Goal: Task Accomplishment & Management: Use online tool/utility

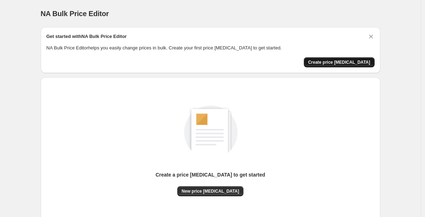
click at [348, 59] on span "Create price [MEDICAL_DATA]" at bounding box center [339, 62] width 62 height 6
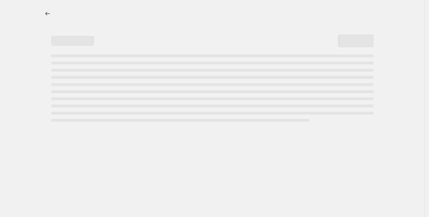
select select "percentage"
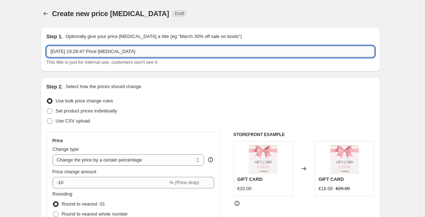
click at [103, 51] on input "[DATE] 19:28:47 Price [MEDICAL_DATA]" at bounding box center [210, 51] width 328 height 11
click at [103, 52] on input "[DATE] 19:28:47 Price [MEDICAL_DATA]" at bounding box center [210, 51] width 328 height 11
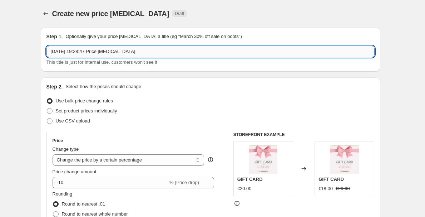
click at [103, 52] on input "[DATE] 19:28:47 Price [MEDICAL_DATA]" at bounding box center [210, 51] width 328 height 11
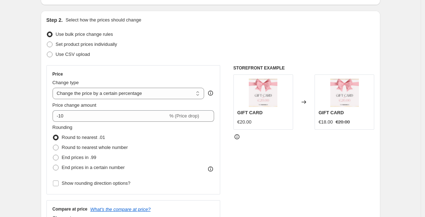
scroll to position [67, 0]
type input "End of summer sale"
click at [104, 95] on select "Change the price to a certain amount Change the price by a certain amount Chang…" at bounding box center [129, 92] width 152 height 11
click at [103, 93] on select "Change the price to a certain amount Change the price by a certain amount Chang…" at bounding box center [129, 92] width 152 height 11
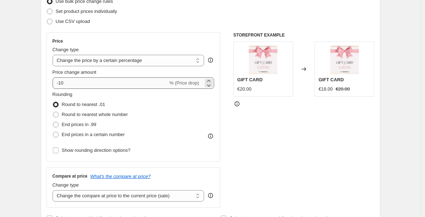
scroll to position [102, 0]
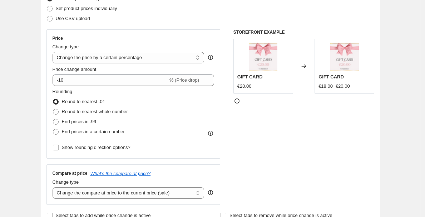
click at [134, 91] on div "Rounding Round to nearest .01 Round to nearest whole number End prices in .99 E…" at bounding box center [134, 112] width 162 height 49
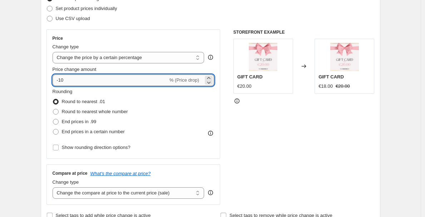
click at [139, 83] on input "-10" at bounding box center [111, 79] width 116 height 11
type input "-1"
type input "-70"
click at [167, 112] on div "Rounding Round to nearest .01 Round to nearest whole number End prices in .99 E…" at bounding box center [134, 112] width 162 height 49
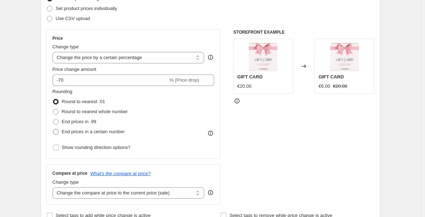
click at [59, 132] on span at bounding box center [56, 132] width 6 height 6
click at [53, 129] on input "End prices in a certain number" at bounding box center [53, 129] width 0 height 0
radio input "true"
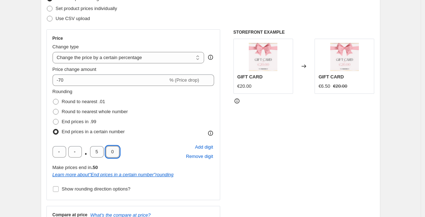
click at [116, 149] on input "0" at bounding box center [113, 151] width 14 height 11
type input "5"
click at [101, 151] on input "5" at bounding box center [97, 151] width 14 height 11
type input "9"
click at [198, 183] on div "Rounding Round to nearest .01 Round to nearest whole number End prices in .99 E…" at bounding box center [134, 141] width 162 height 106
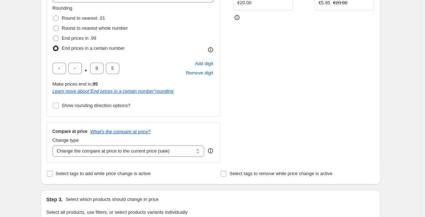
scroll to position [186, 0]
click at [59, 104] on input "Show rounding direction options?" at bounding box center [56, 105] width 6 height 6
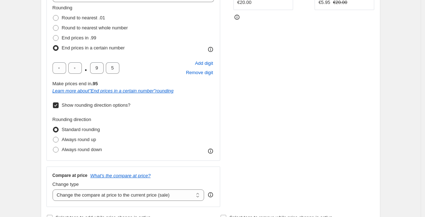
click at [59, 104] on input "Show rounding direction options?" at bounding box center [56, 105] width 6 height 6
checkbox input "false"
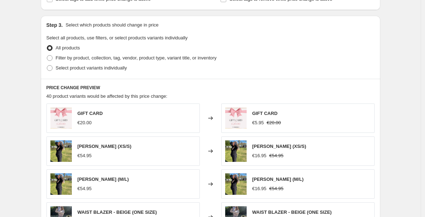
scroll to position [360, 0]
click at [53, 69] on span at bounding box center [50, 68] width 6 height 6
click at [47, 65] on input "Select product variants individually" at bounding box center [47, 65] width 0 height 0
radio input "true"
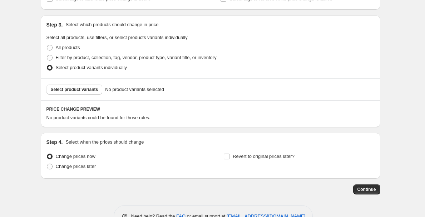
scroll to position [381, 0]
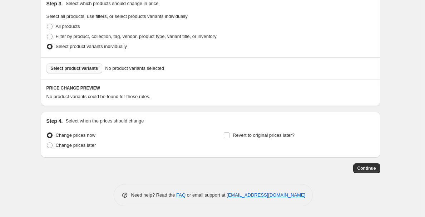
click at [85, 67] on span "Select product variants" at bounding box center [75, 68] width 48 height 6
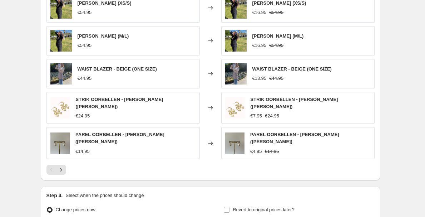
scroll to position [494, 0]
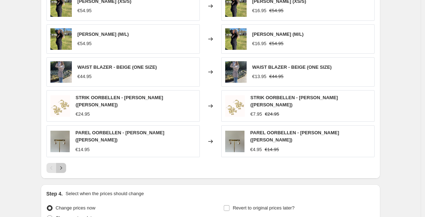
click at [65, 164] on icon "Next" at bounding box center [61, 167] width 7 height 7
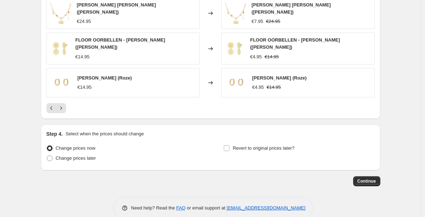
scroll to position [561, 0]
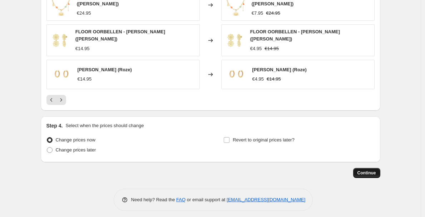
click at [369, 170] on span "Continue" at bounding box center [367, 173] width 19 height 6
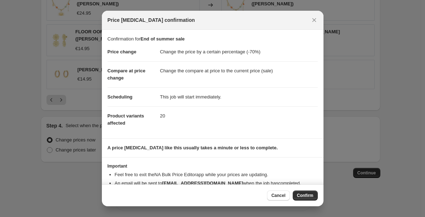
scroll to position [18, 0]
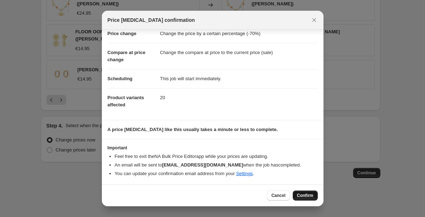
click at [309, 196] on span "Confirm" at bounding box center [305, 195] width 16 height 6
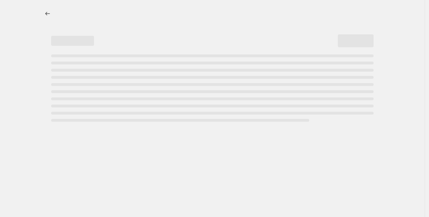
select select "percentage"
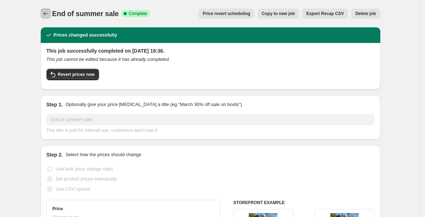
click at [48, 11] on icon "Price change jobs" at bounding box center [45, 13] width 7 height 7
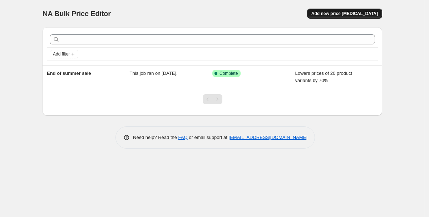
click at [363, 14] on span "Add new price [MEDICAL_DATA]" at bounding box center [344, 14] width 67 height 6
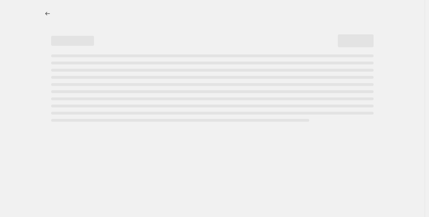
select select "percentage"
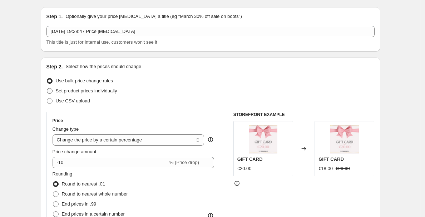
scroll to position [25, 0]
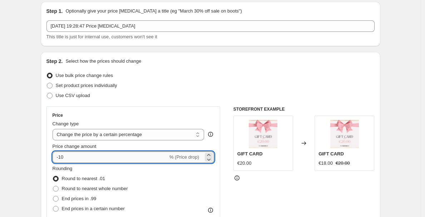
click at [126, 153] on input "-10" at bounding box center [111, 156] width 116 height 11
type input "-1"
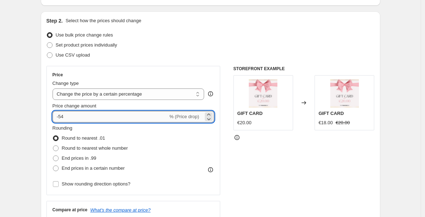
scroll to position [74, 0]
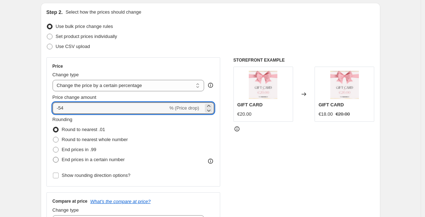
type input "-54"
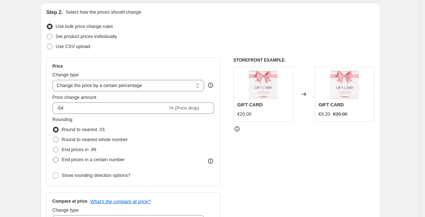
click at [62, 158] on label "End prices in a certain number" at bounding box center [89, 159] width 72 height 10
click at [53, 157] on input "End prices in a certain number" at bounding box center [53, 157] width 0 height 0
radio input "true"
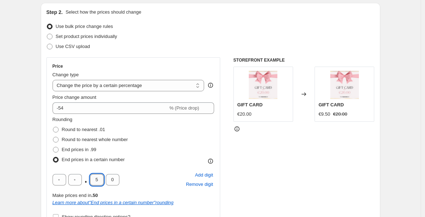
click at [100, 180] on input "5" at bounding box center [97, 179] width 14 height 11
type input "9"
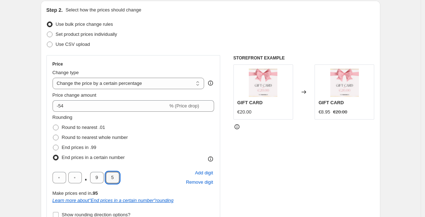
scroll to position [74, 0]
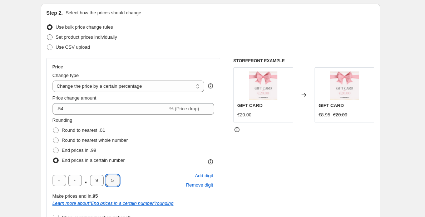
type input "5"
click at [75, 36] on span "Set product prices individually" at bounding box center [87, 36] width 62 height 5
click at [47, 35] on input "Set product prices individually" at bounding box center [47, 34] width 0 height 0
radio input "true"
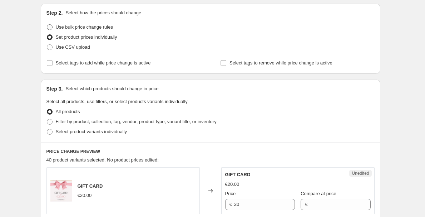
click at [70, 27] on span "Use bulk price change rules" at bounding box center [84, 26] width 57 height 5
click at [47, 25] on input "Use bulk price change rules" at bounding box center [47, 24] width 0 height 0
radio input "true"
select select "percentage"
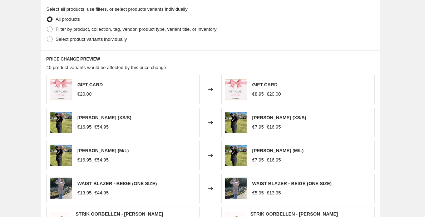
scroll to position [389, 0]
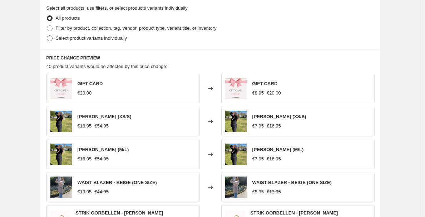
click at [82, 39] on span "Select product variants individually" at bounding box center [91, 37] width 71 height 5
click at [47, 36] on input "Select product variants individually" at bounding box center [47, 35] width 0 height 0
radio input "true"
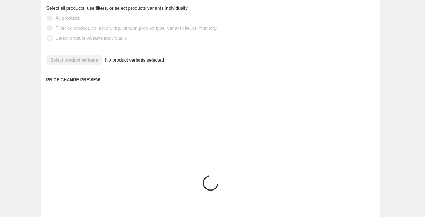
scroll to position [381, 0]
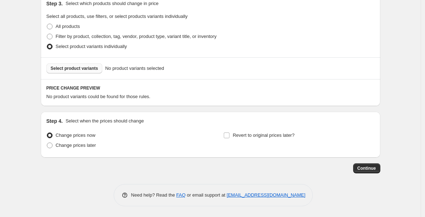
click at [87, 69] on span "Select product variants" at bounding box center [75, 68] width 48 height 6
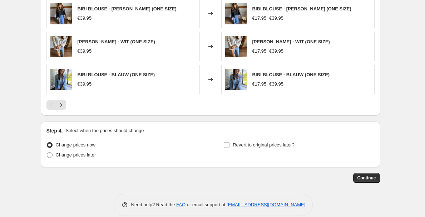
scroll to position [561, 0]
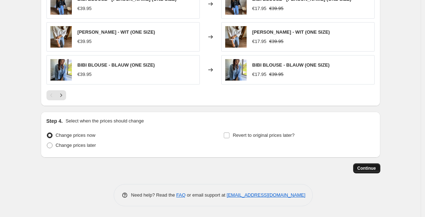
click at [373, 168] on span "Continue" at bounding box center [367, 168] width 19 height 6
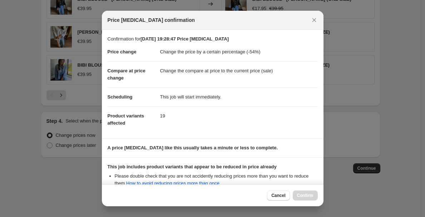
scroll to position [84, 0]
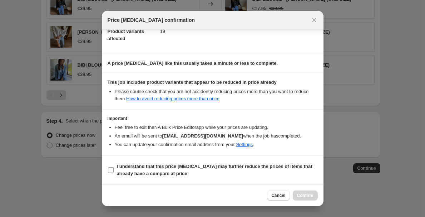
click at [117, 167] on b "I understand that this price [MEDICAL_DATA] may further reduce the prices of it…" at bounding box center [215, 169] width 196 height 13
click at [114, 167] on input "I understand that this price [MEDICAL_DATA] may further reduce the prices of it…" at bounding box center [111, 170] width 6 height 6
checkbox input "true"
click at [305, 192] on button "Confirm" at bounding box center [305, 195] width 25 height 10
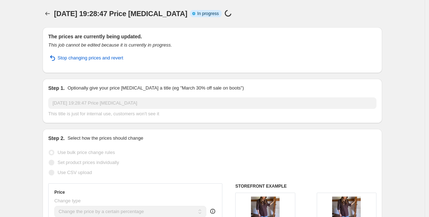
select select "percentage"
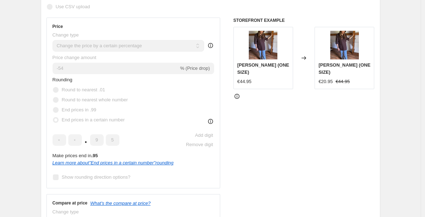
scroll to position [183, 0]
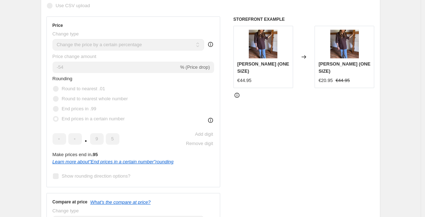
click at [123, 51] on div "Price Change type Change the price to a certain amount Change the price by a ce…" at bounding box center [134, 102] width 162 height 158
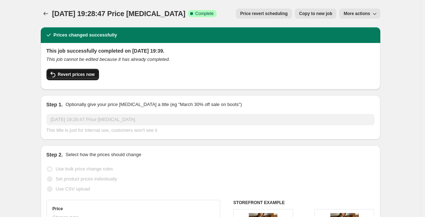
click at [84, 73] on span "Revert prices now" at bounding box center [76, 75] width 37 height 6
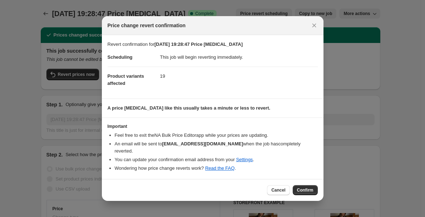
click at [299, 187] on span "Confirm" at bounding box center [305, 190] width 16 height 6
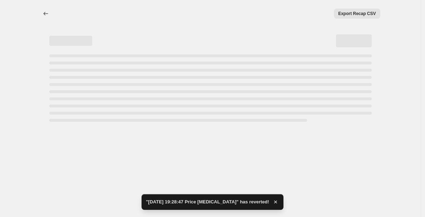
select select "percentage"
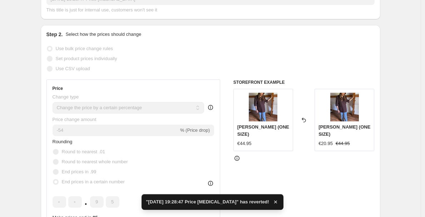
scroll to position [110, 0]
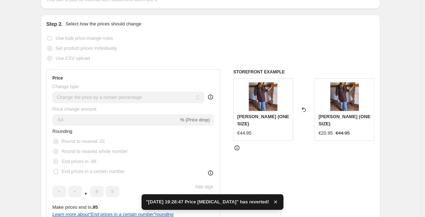
click at [158, 131] on div "Rounding Round to nearest .01 Round to nearest whole number End prices in .99 E…" at bounding box center [134, 152] width 162 height 49
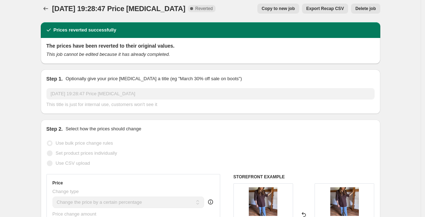
scroll to position [0, 0]
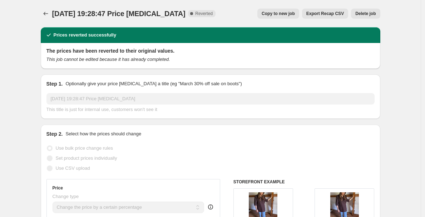
click at [290, 11] on span "Copy to new job" at bounding box center [278, 14] width 33 height 6
select select "percentage"
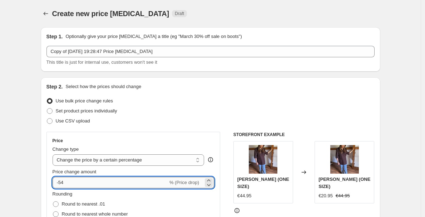
click at [117, 184] on input "-54" at bounding box center [111, 182] width 116 height 11
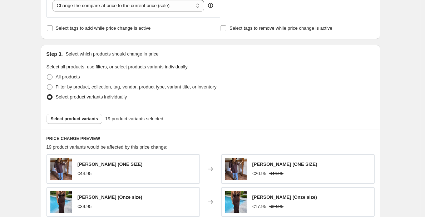
scroll to position [561, 0]
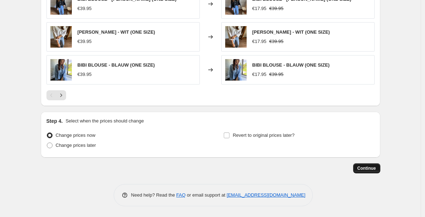
type input "-50"
click at [372, 167] on span "Continue" at bounding box center [367, 168] width 19 height 6
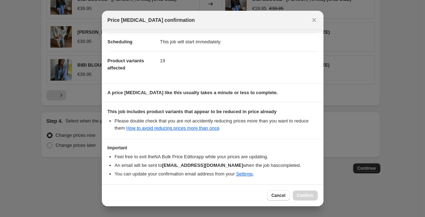
scroll to position [84, 0]
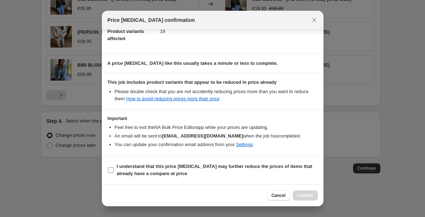
click at [108, 168] on input "I understand that this price [MEDICAL_DATA] may further reduce the prices of it…" at bounding box center [111, 170] width 6 height 6
checkbox input "true"
click at [308, 192] on button "Confirm" at bounding box center [305, 195] width 25 height 10
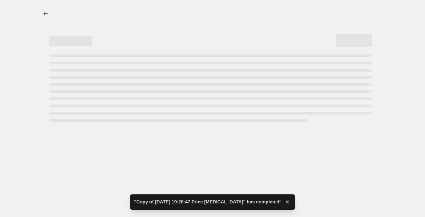
select select "percentage"
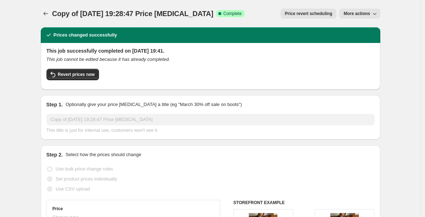
click at [54, 10] on span "Copy of [DATE] 19:28:47 Price [MEDICAL_DATA]" at bounding box center [132, 14] width 161 height 8
click at [45, 14] on icon "Price change jobs" at bounding box center [45, 14] width 5 height 4
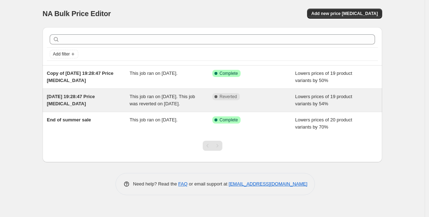
click at [167, 100] on div "This job ran on [DATE]. This job was reverted on [DATE]." at bounding box center [171, 100] width 83 height 14
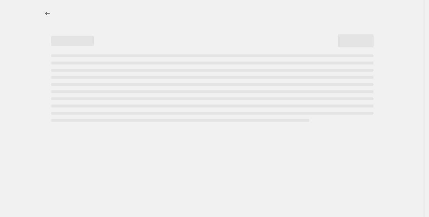
select select "percentage"
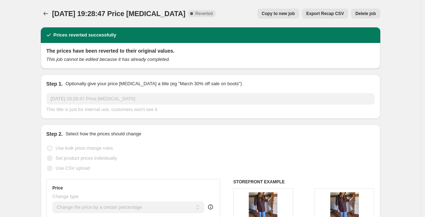
click at [364, 14] on span "Delete job" at bounding box center [365, 14] width 20 height 6
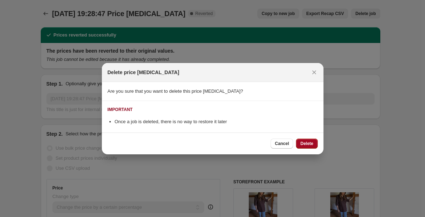
click at [310, 142] on span "Delete" at bounding box center [306, 144] width 13 height 6
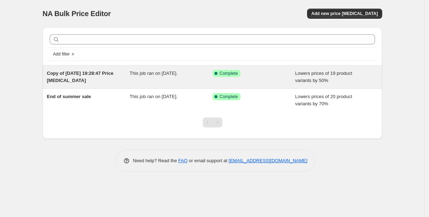
click at [90, 78] on div "Copy of [DATE] 19:28:47 Price [MEDICAL_DATA]" at bounding box center [88, 77] width 83 height 14
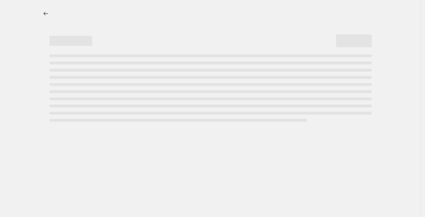
select select "percentage"
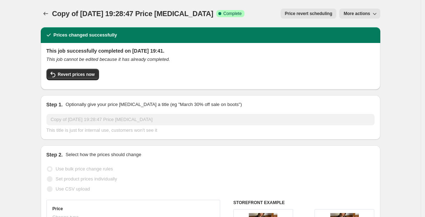
click at [121, 12] on span "Copy of [DATE] 19:28:47 Price [MEDICAL_DATA]" at bounding box center [132, 14] width 161 height 8
click at [370, 11] on span "More actions" at bounding box center [357, 14] width 26 height 6
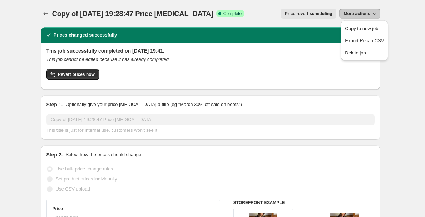
click at [306, 53] on h2 "This job successfully completed on [DATE] 19:41." at bounding box center [210, 50] width 328 height 7
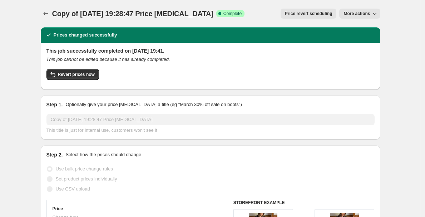
click at [248, 15] on div "Copy of [DATE] 19:28:47 Price [MEDICAL_DATA] Success Complete Complete Price re…" at bounding box center [211, 14] width 340 height 10
click at [44, 10] on button "Price change jobs" at bounding box center [46, 14] width 10 height 10
